Goal: Task Accomplishment & Management: Use online tool/utility

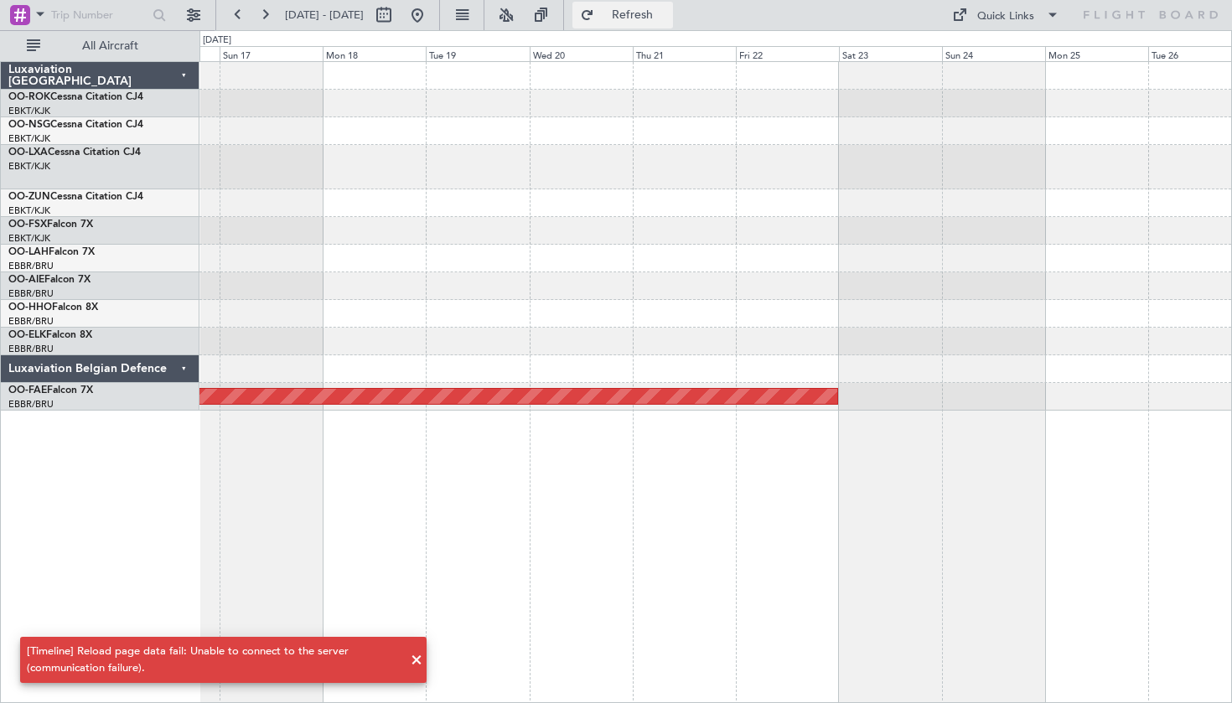
click at [640, 12] on button "Refresh" at bounding box center [622, 15] width 101 height 27
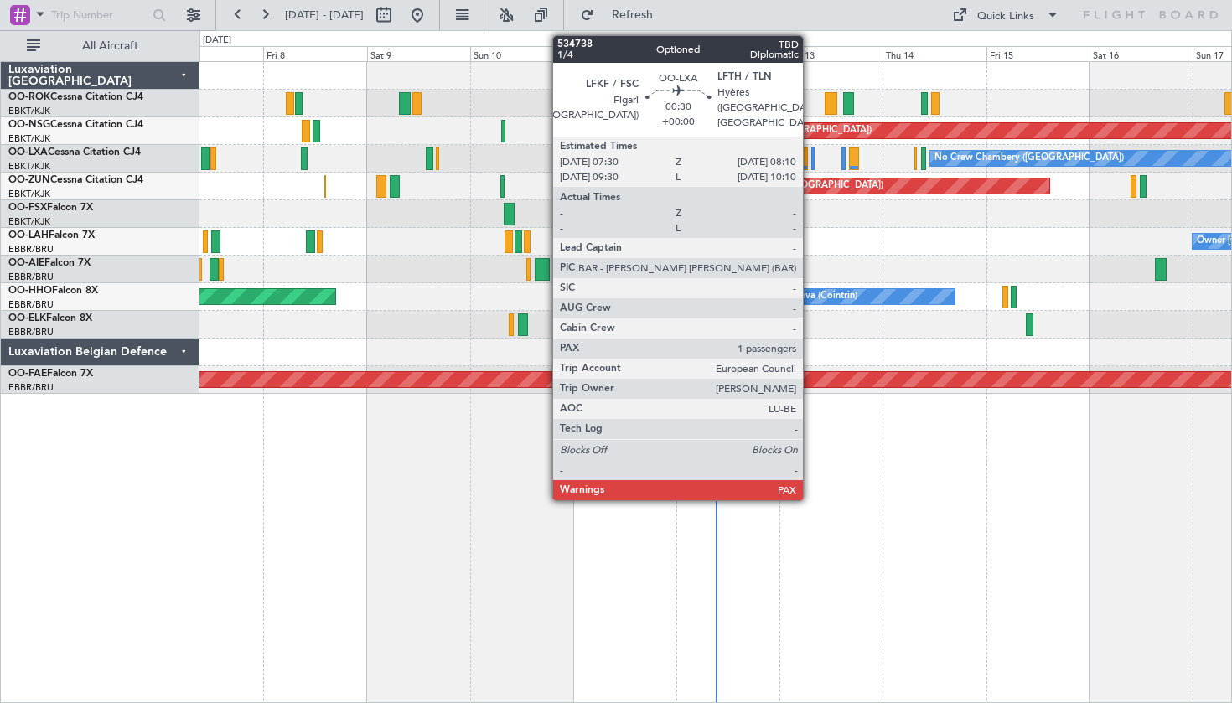
click at [811, 165] on div at bounding box center [812, 158] width 3 height 23
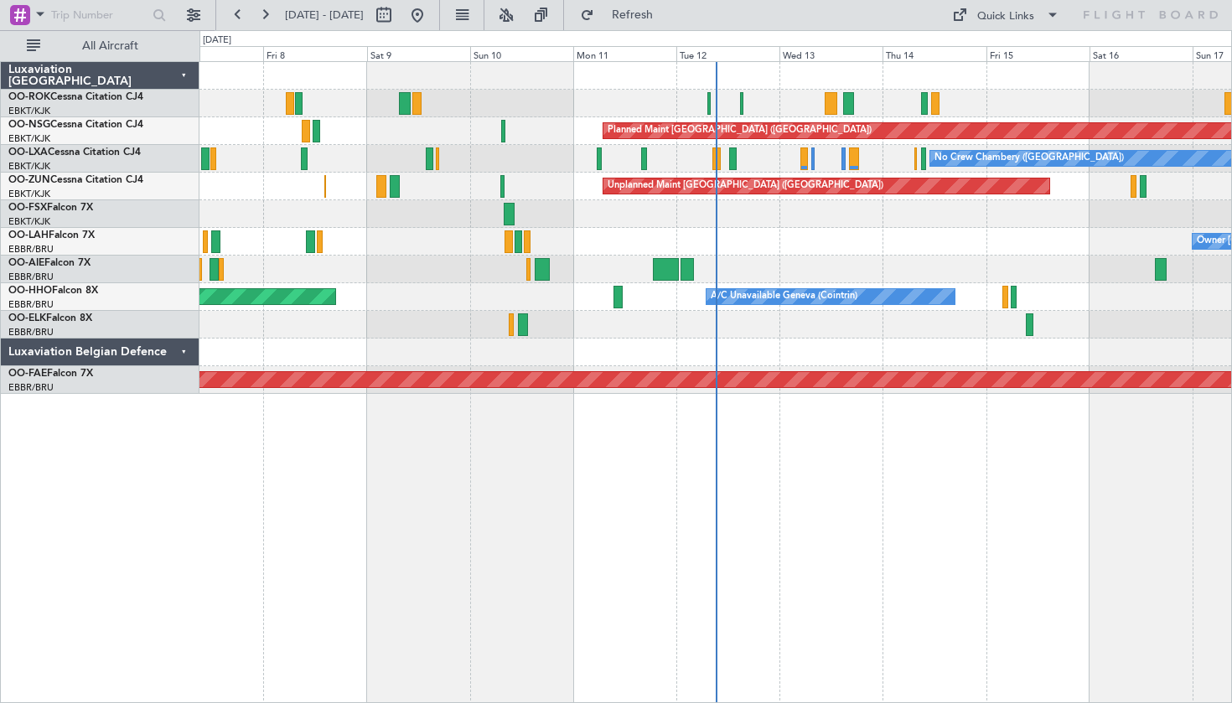
click at [172, 8] on div at bounding box center [107, 15] width 215 height 30
click at [194, 13] on button at bounding box center [193, 15] width 27 height 27
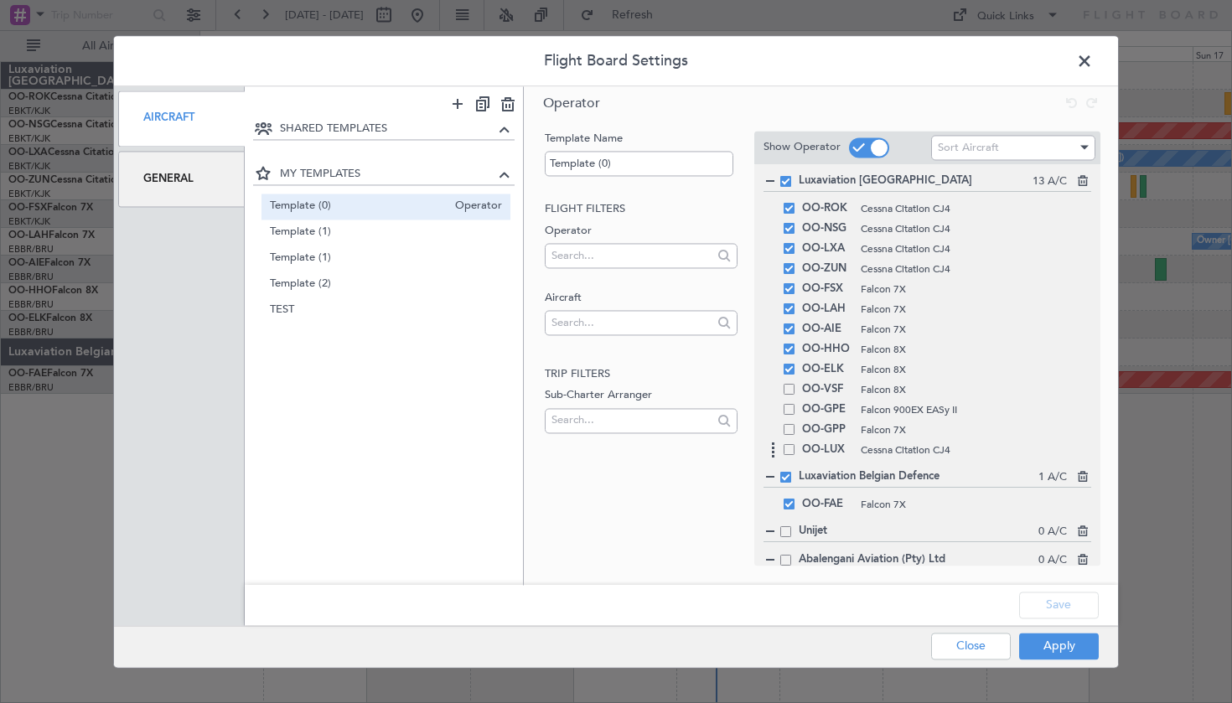
click at [796, 453] on div "OO-LUX Cessna Citation CJ4" at bounding box center [927, 450] width 328 height 20
click at [786, 455] on div "OO-LUX Cessna Citation CJ4" at bounding box center [927, 450] width 328 height 20
click at [790, 454] on span at bounding box center [789, 449] width 11 height 11
click at [795, 444] on input "checkbox" at bounding box center [795, 444] width 0 height 0
click at [1055, 655] on button "Apply" at bounding box center [1059, 646] width 80 height 27
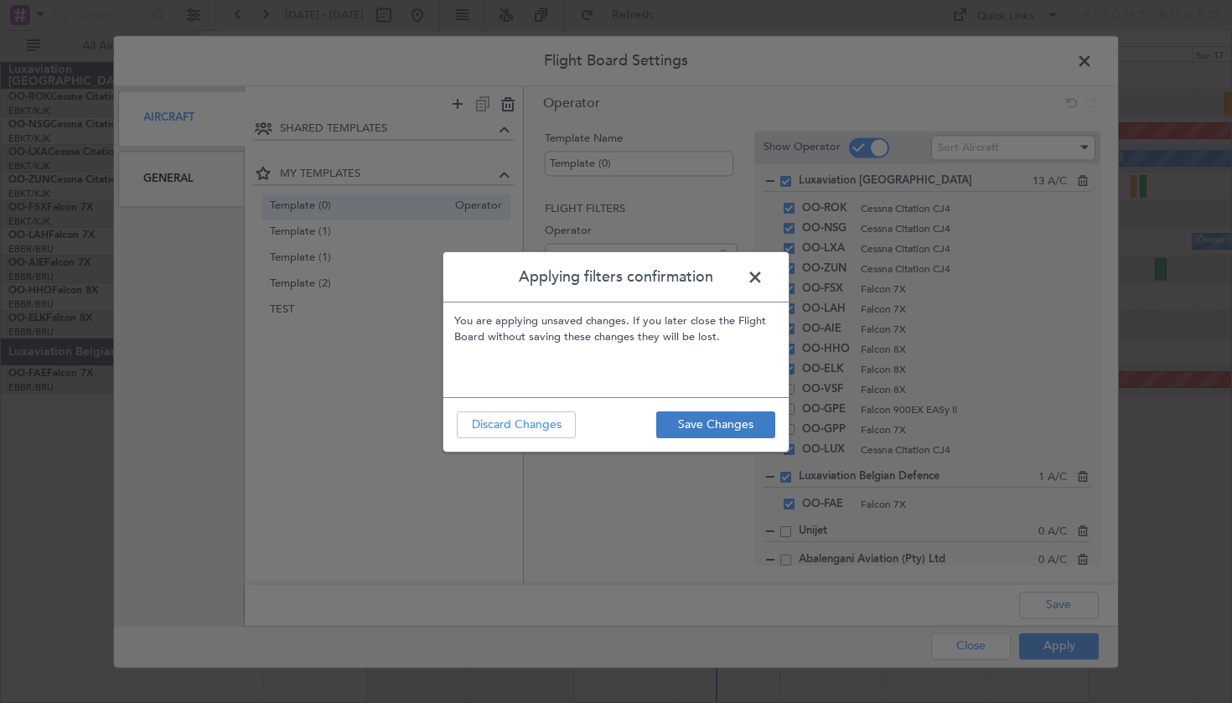
click at [664, 421] on button "Save Changes" at bounding box center [715, 424] width 119 height 27
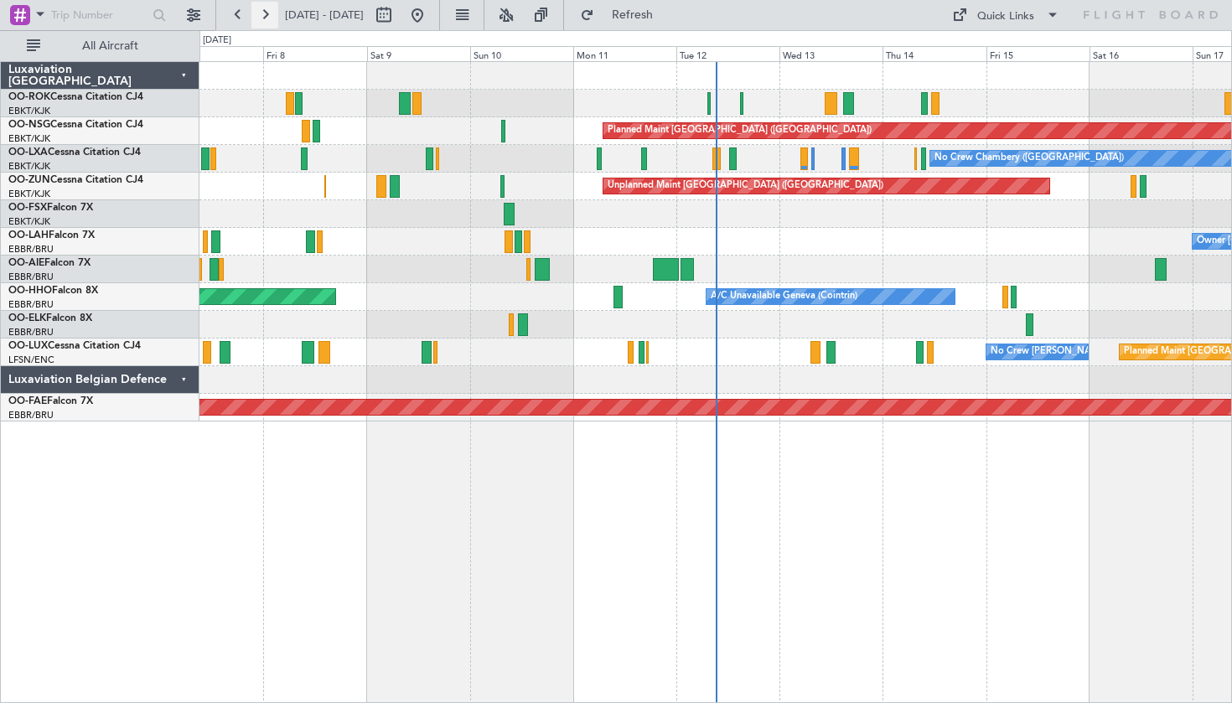
click at [266, 11] on button at bounding box center [264, 15] width 27 height 27
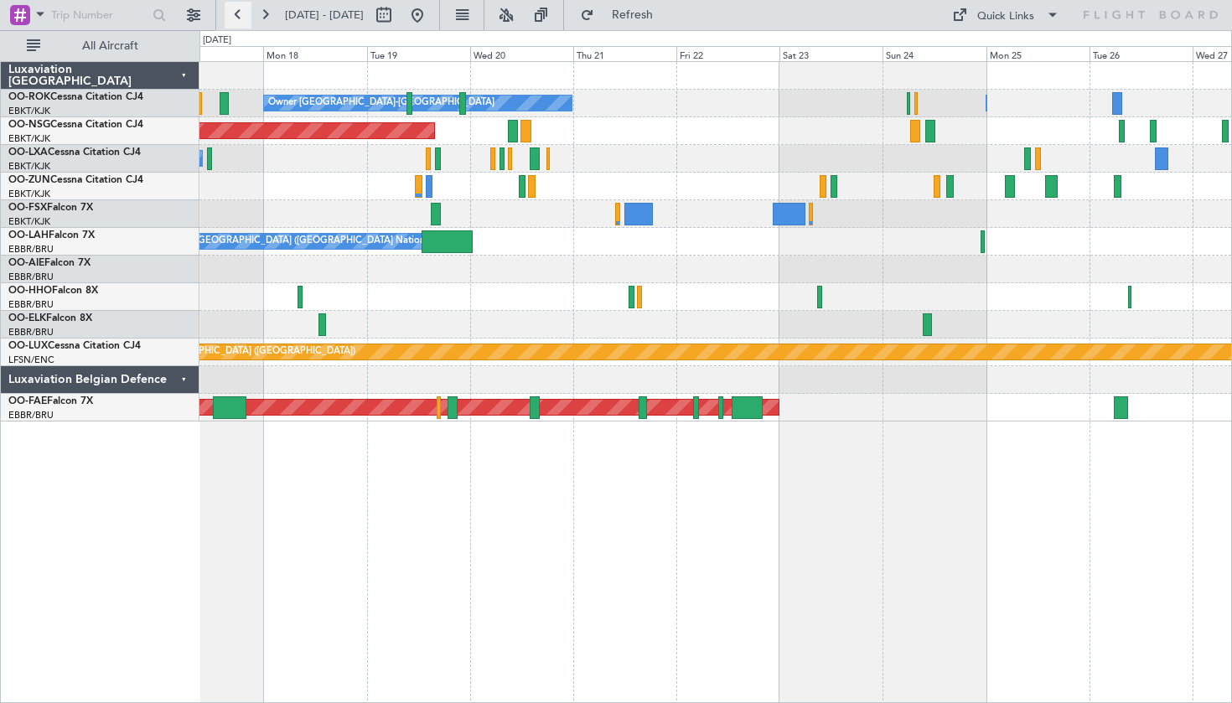
click at [234, 22] on button at bounding box center [238, 15] width 27 height 27
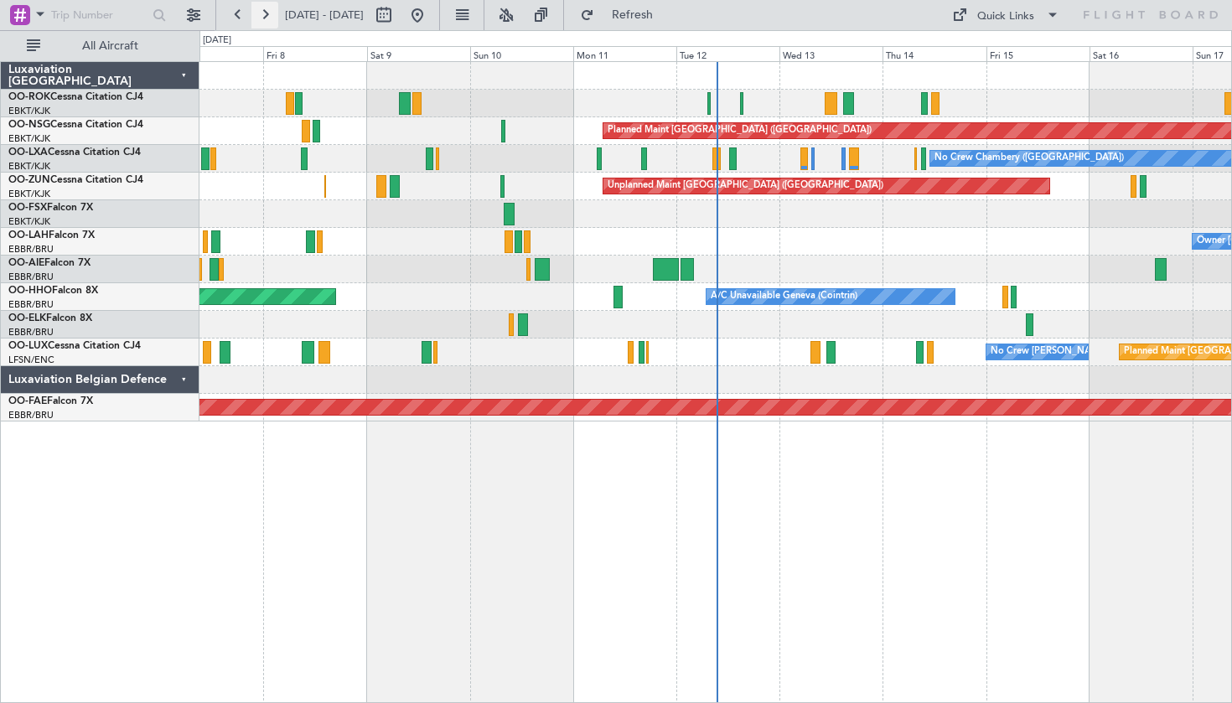
click at [270, 18] on button at bounding box center [264, 15] width 27 height 27
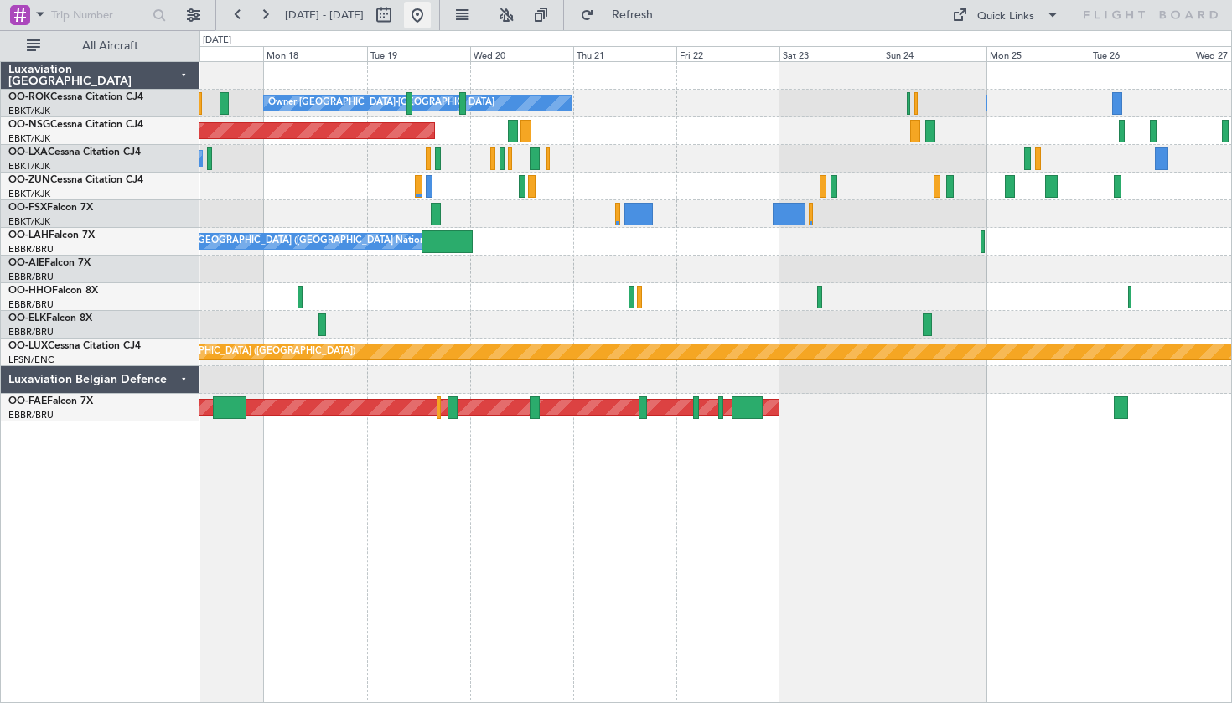
click at [431, 15] on button at bounding box center [417, 15] width 27 height 27
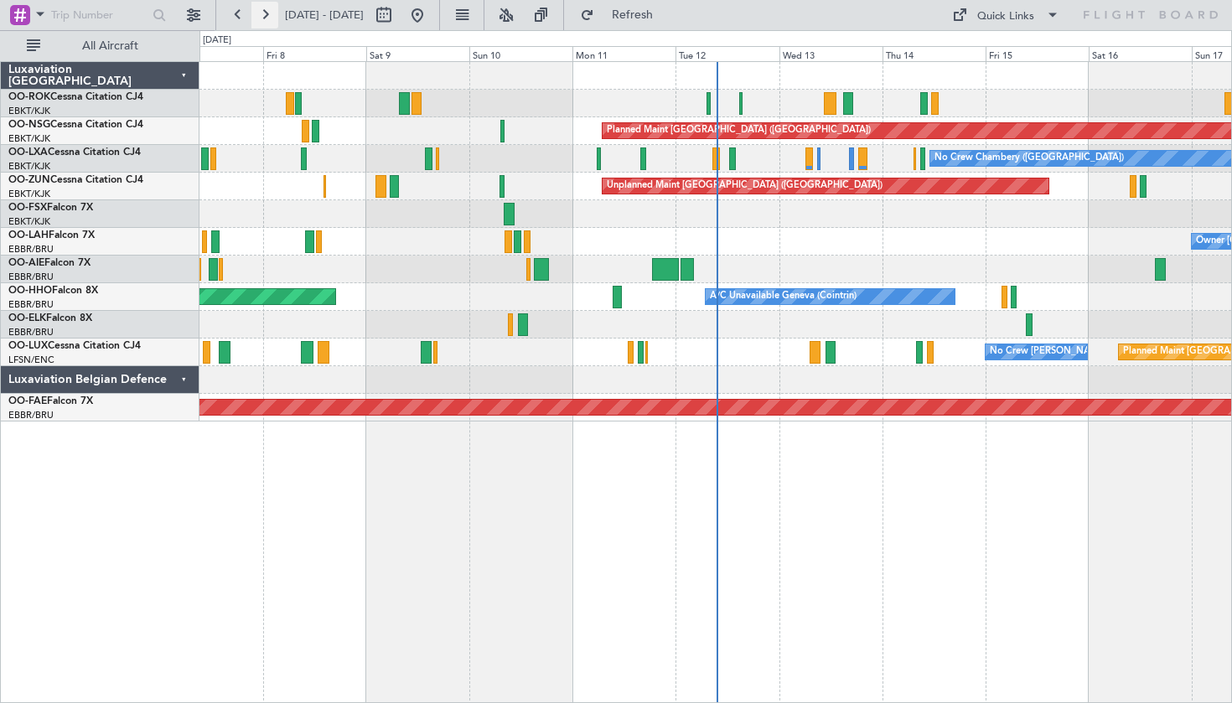
click at [265, 6] on button at bounding box center [264, 15] width 27 height 27
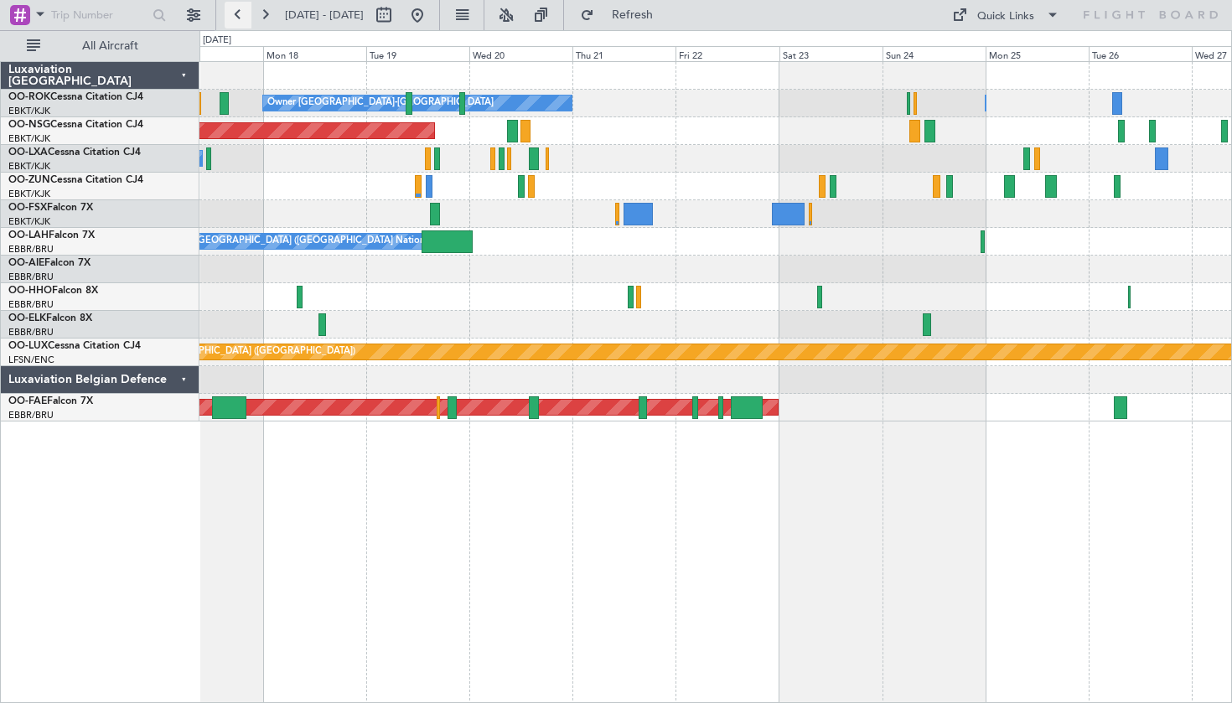
click at [236, 19] on button at bounding box center [238, 15] width 27 height 27
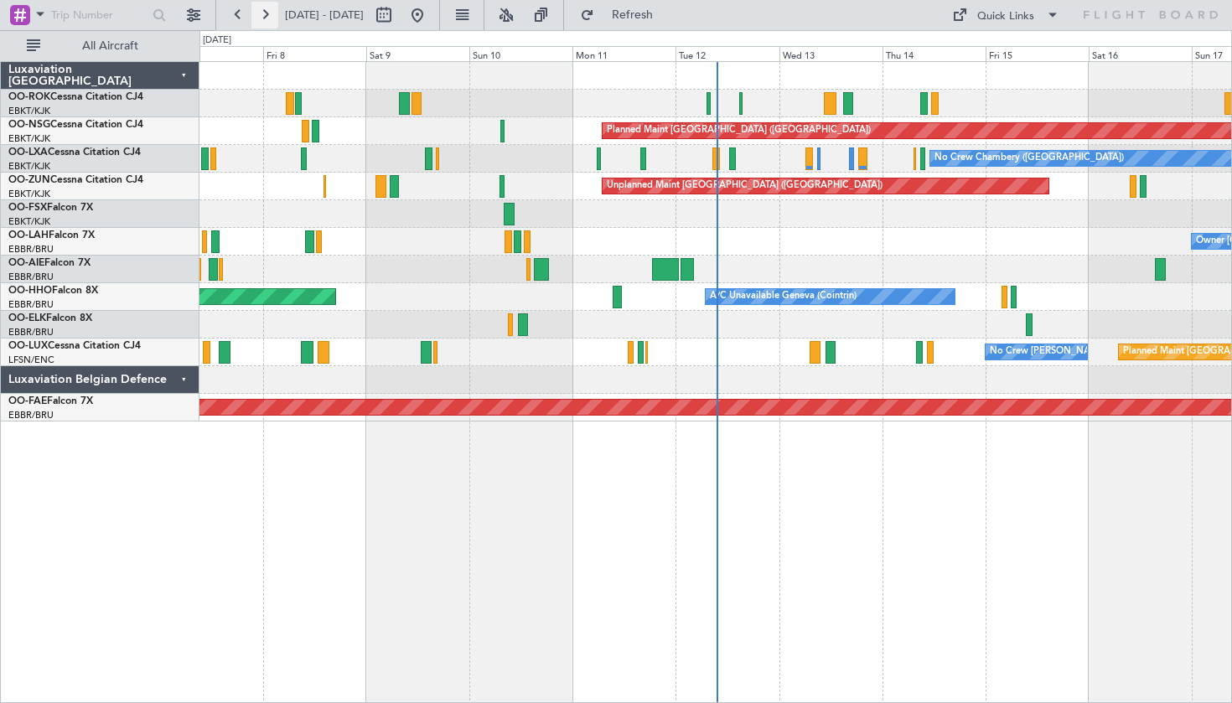
click at [272, 21] on button at bounding box center [264, 15] width 27 height 27
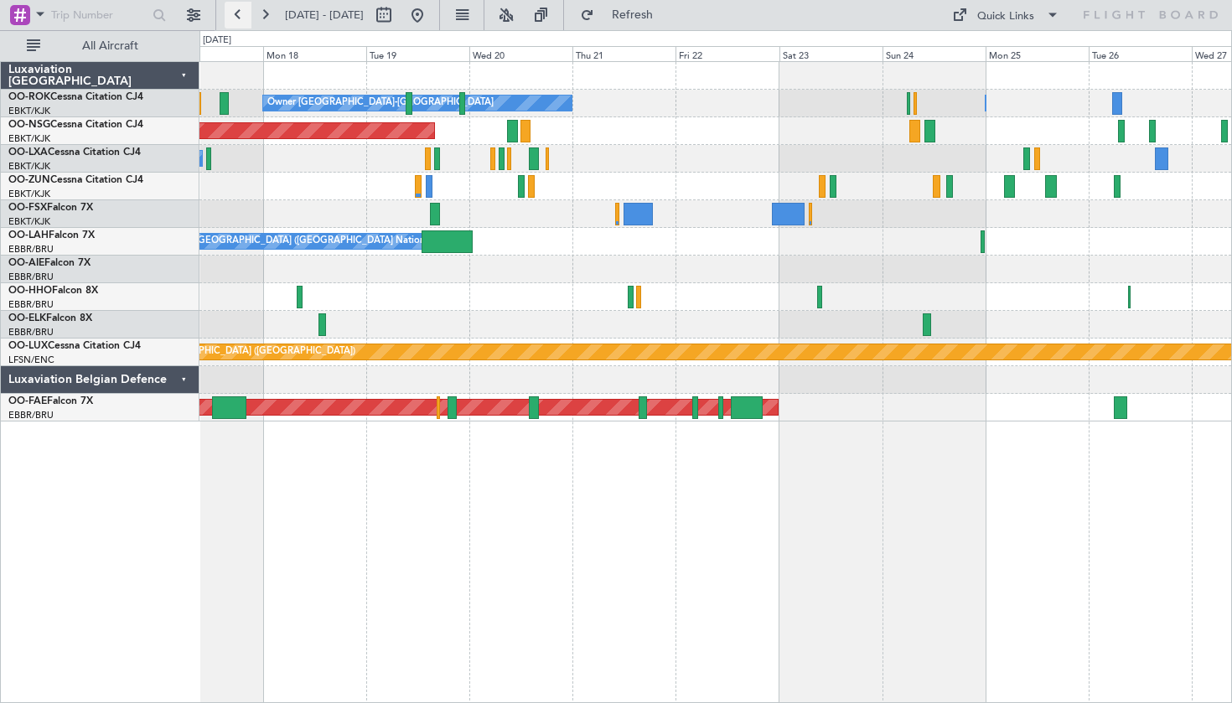
click at [239, 18] on button at bounding box center [238, 15] width 27 height 27
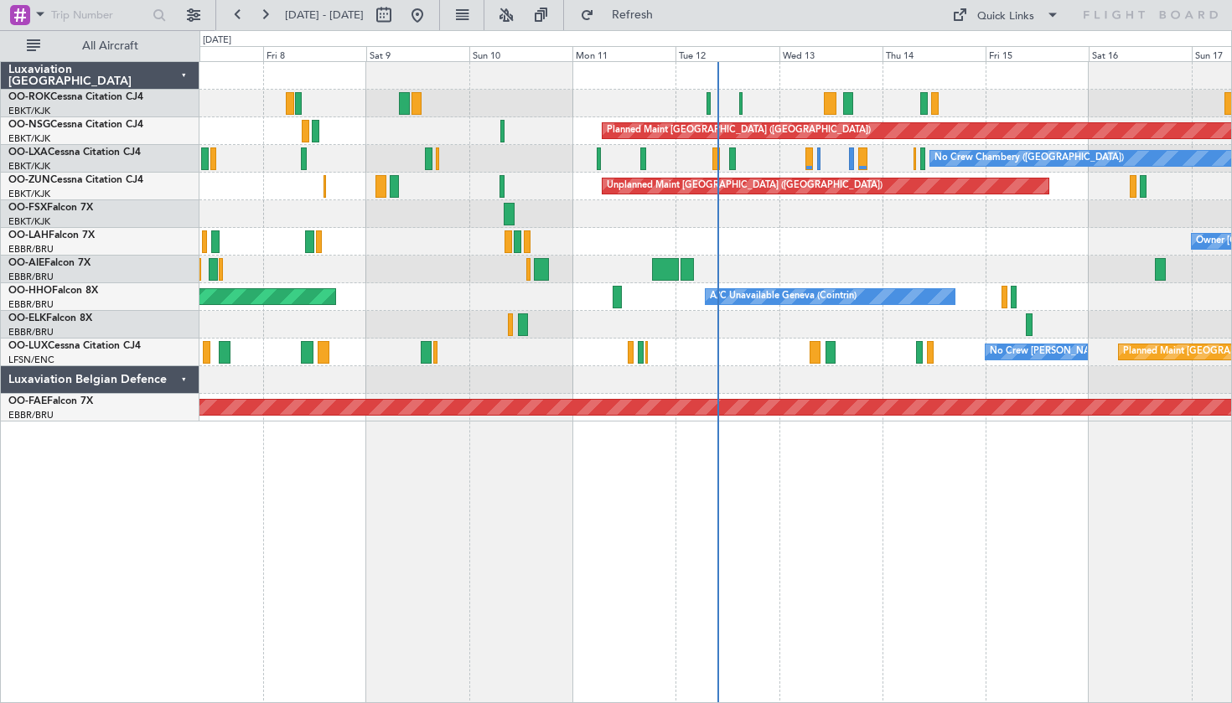
click at [278, 18] on span "[DATE] - [DATE]" at bounding box center [324, 15] width 92 height 27
click at [269, 17] on button at bounding box center [264, 15] width 27 height 27
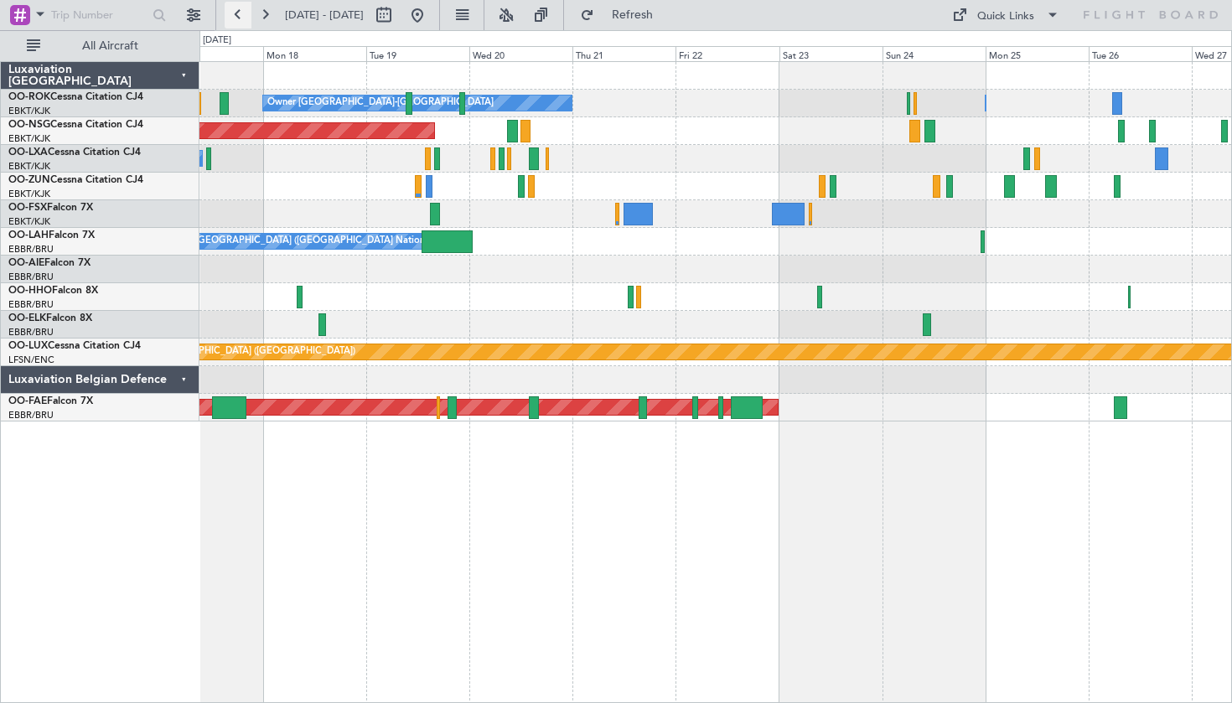
click at [241, 14] on button at bounding box center [238, 15] width 27 height 27
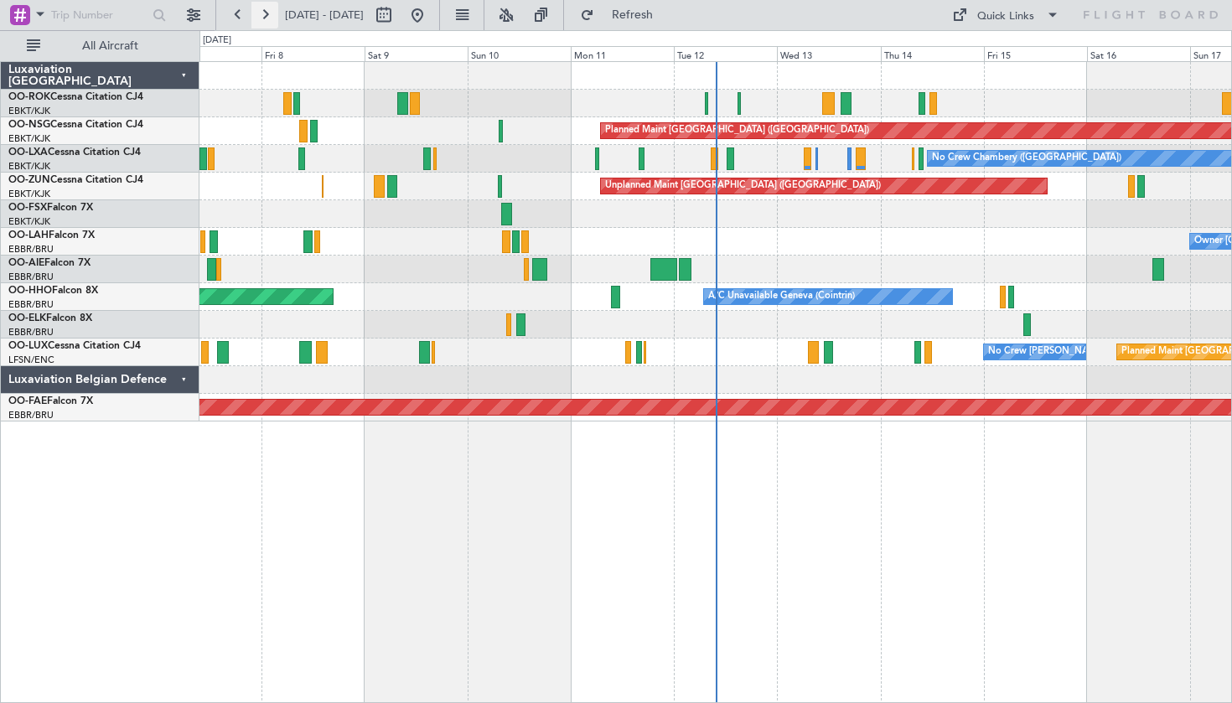
click at [272, 10] on button at bounding box center [264, 15] width 27 height 27
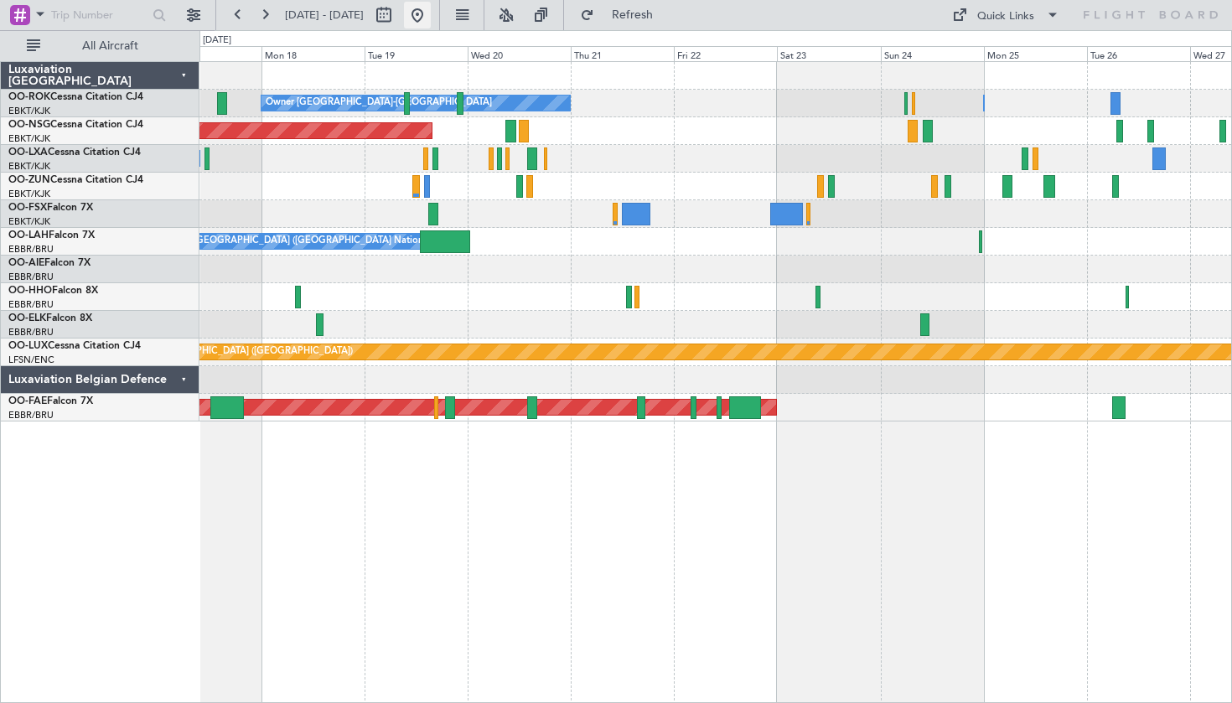
click at [431, 21] on button at bounding box center [417, 15] width 27 height 27
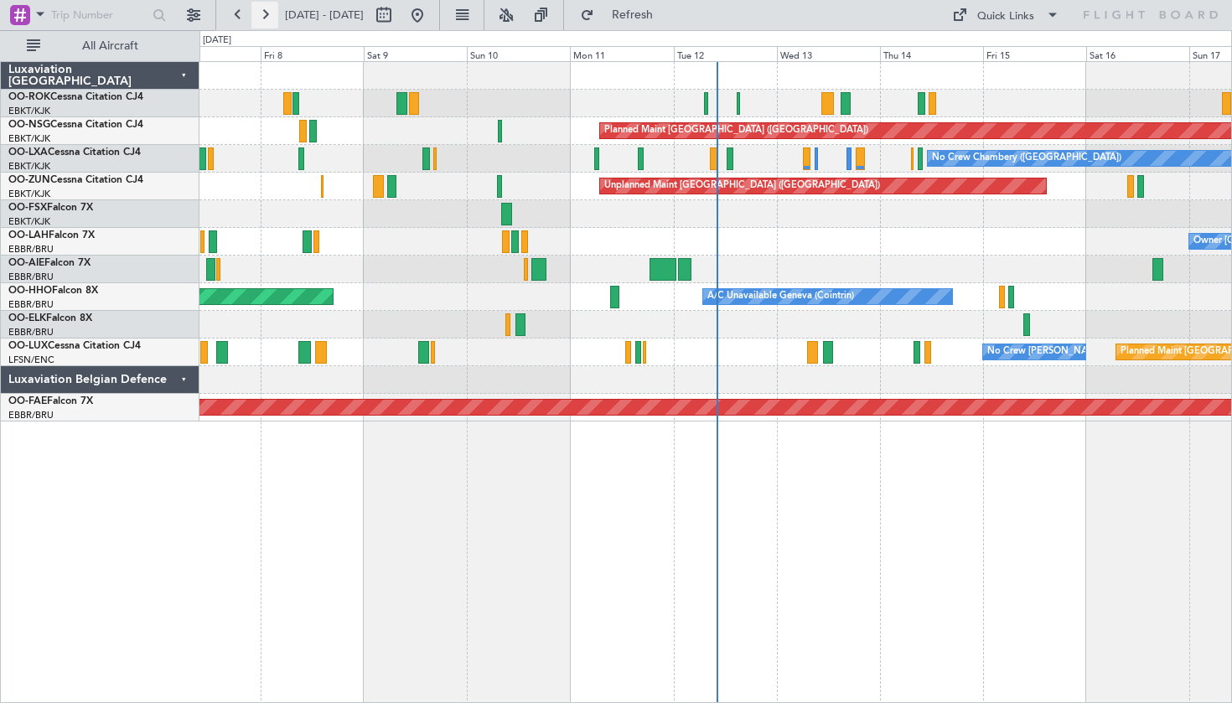
click at [267, 22] on button at bounding box center [264, 15] width 27 height 27
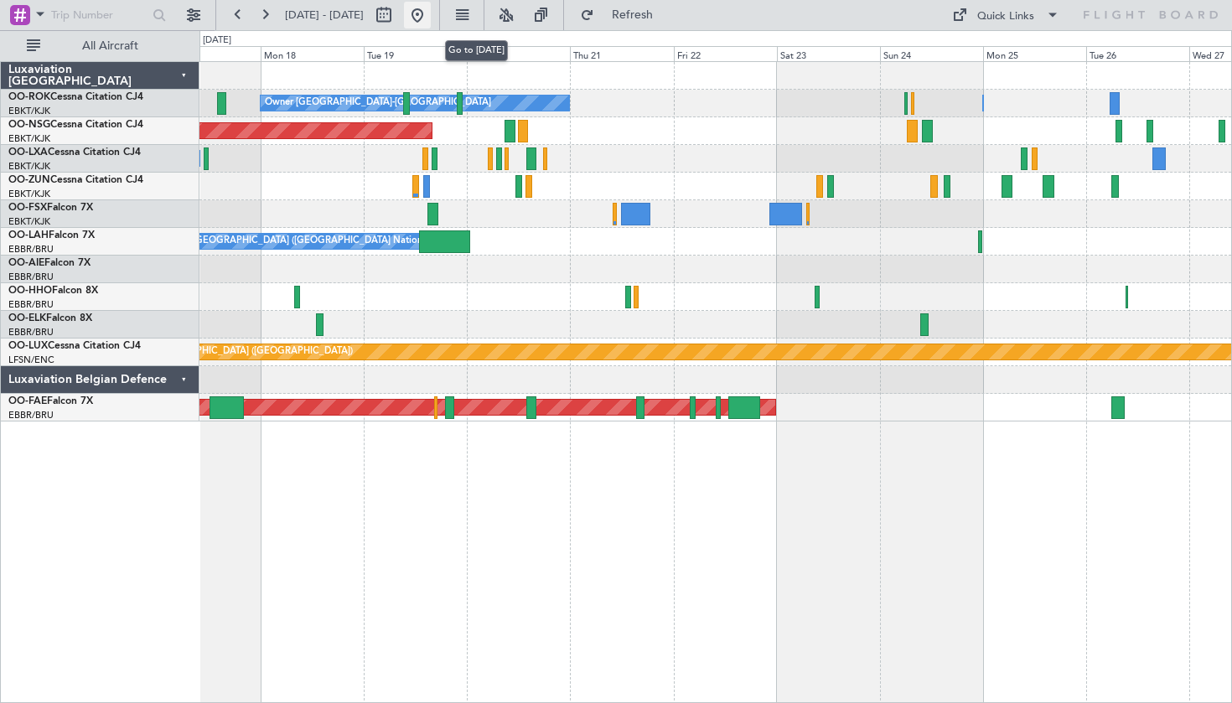
click at [431, 13] on button at bounding box center [417, 15] width 27 height 27
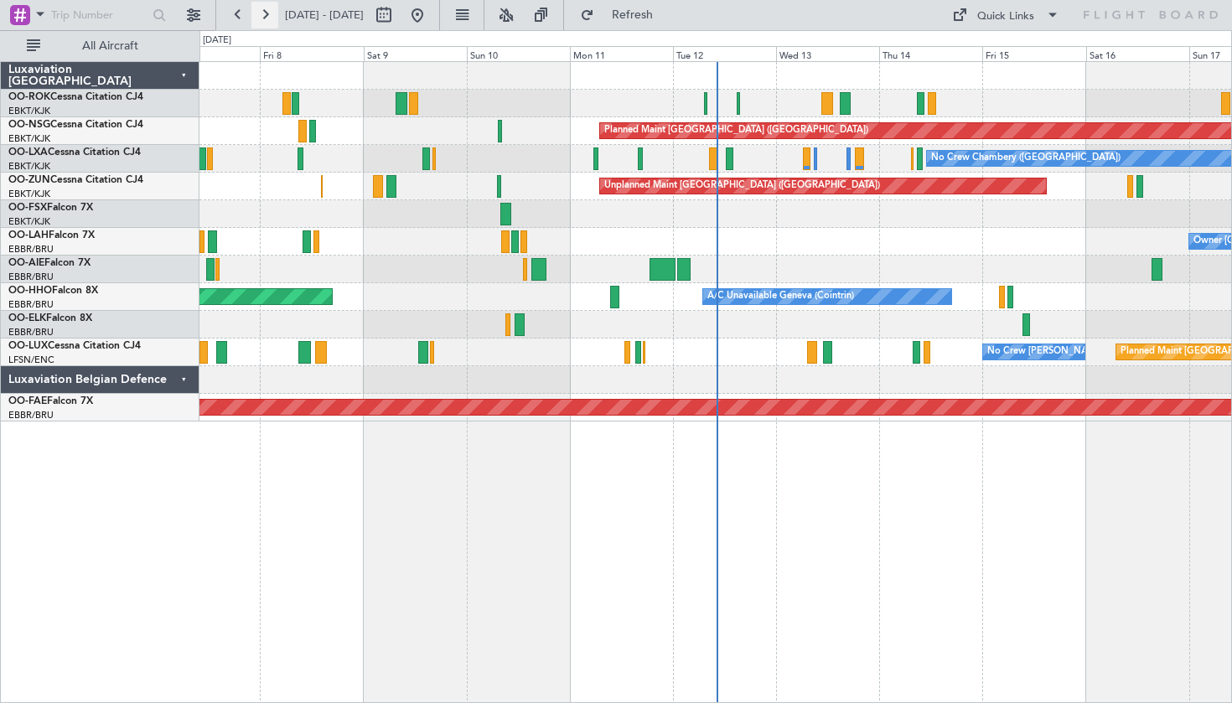
click at [267, 18] on button at bounding box center [264, 15] width 27 height 27
